Goal: Task Accomplishment & Management: Manage account settings

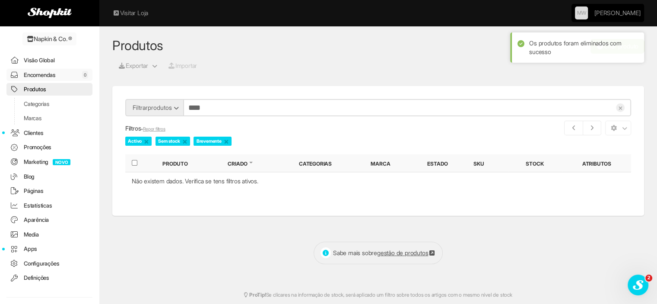
click at [35, 75] on link "Encomendas 0" at bounding box center [49, 75] width 86 height 13
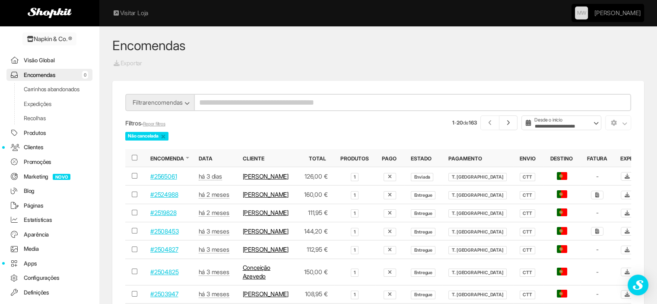
scroll to position [28, 0]
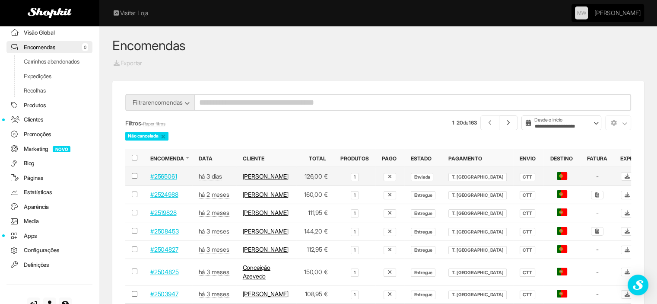
click at [157, 169] on td "#2565061" at bounding box center [168, 176] width 48 height 19
click at [154, 174] on link "#2565061" at bounding box center [163, 175] width 26 height 7
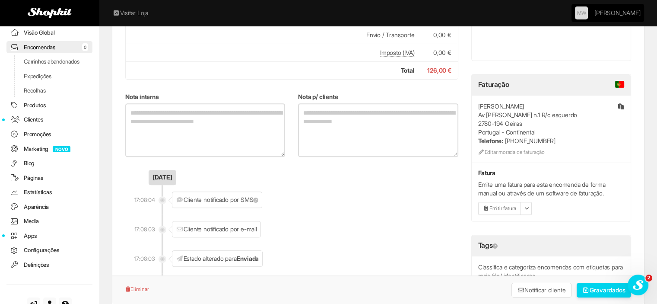
scroll to position [346, 0]
